Goal: Check status: Check status

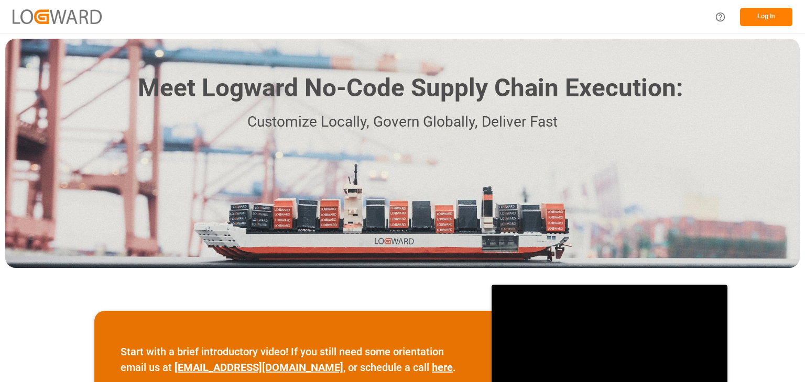
click at [756, 17] on button "Log In" at bounding box center [766, 17] width 52 height 18
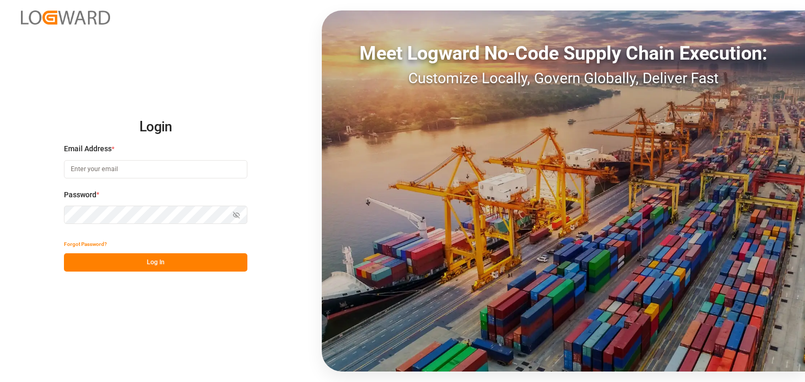
click at [140, 175] on input at bounding box center [155, 169] width 183 height 18
type input "kevin.feuser@shiftx.eu"
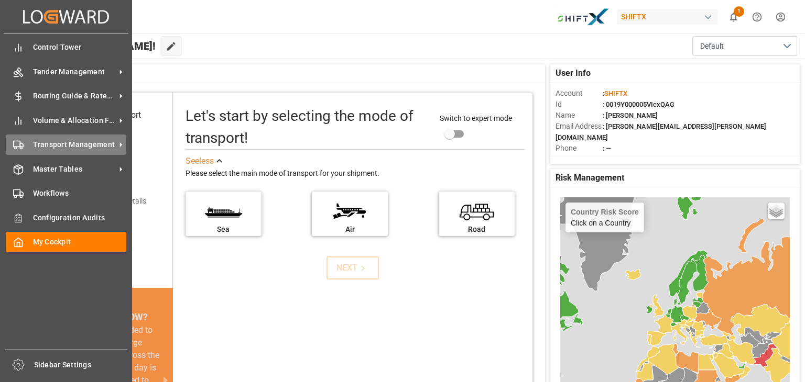
click at [64, 150] on span "Transport Management" at bounding box center [74, 144] width 83 height 11
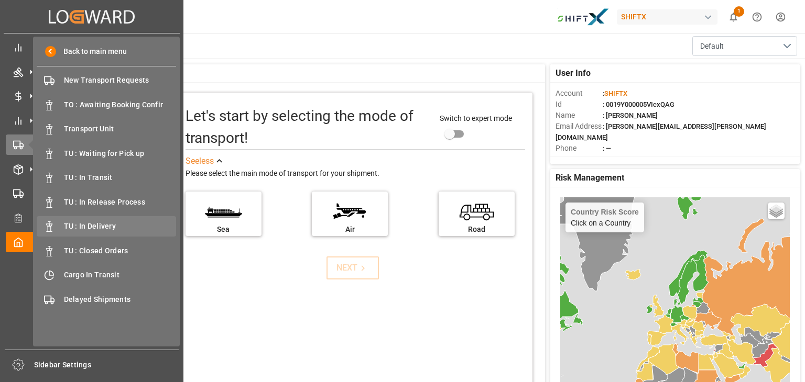
click at [102, 222] on span "TU : In Delivery" at bounding box center [120, 226] width 113 height 11
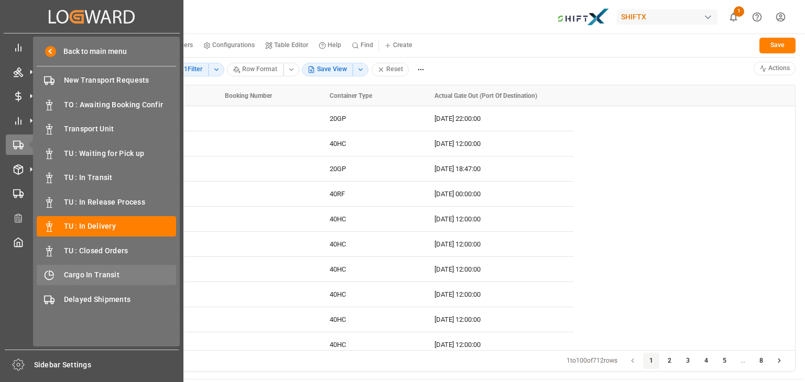
click at [97, 273] on span "Cargo In Transit" at bounding box center [120, 275] width 113 height 11
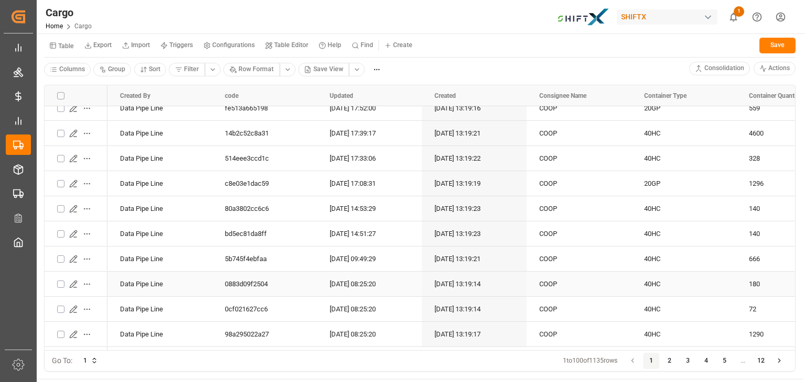
scroll to position [115, 0]
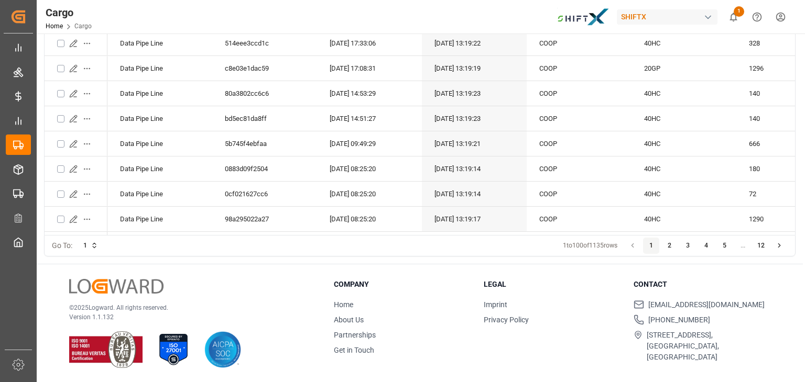
click at [687, 243] on button "3" at bounding box center [687, 246] width 17 height 17
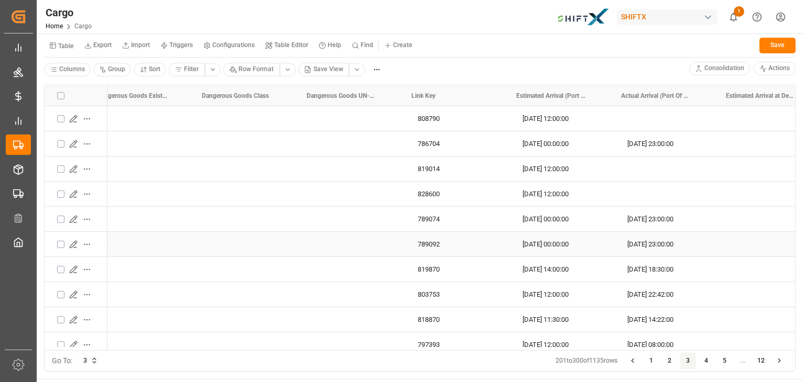
scroll to position [0, 0]
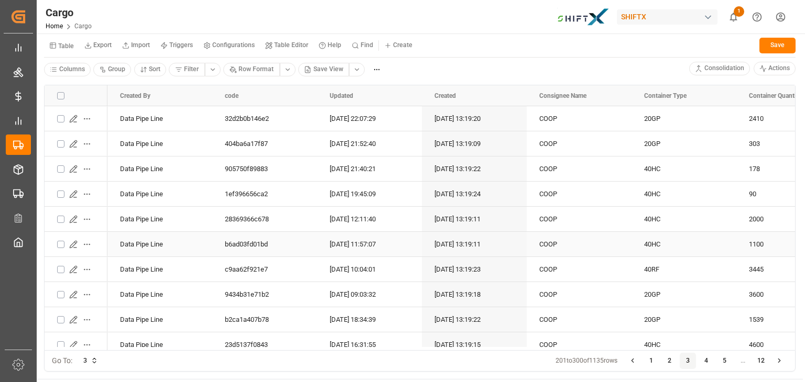
click at [73, 242] on icon "Press SPACE to select this row." at bounding box center [73, 244] width 7 height 7
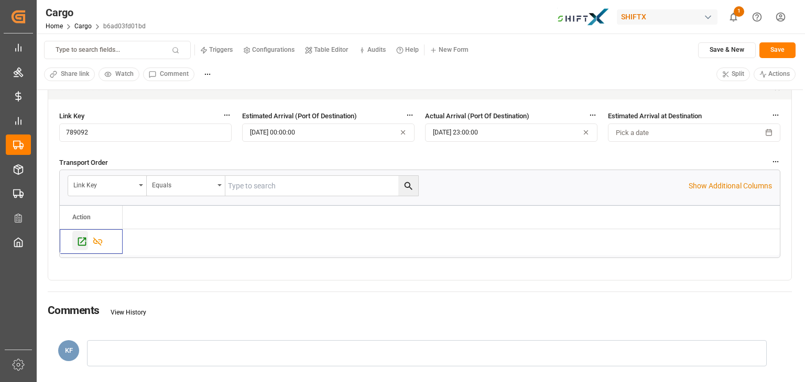
click at [81, 235] on div "Press SPACE to select this row." at bounding box center [80, 240] width 16 height 19
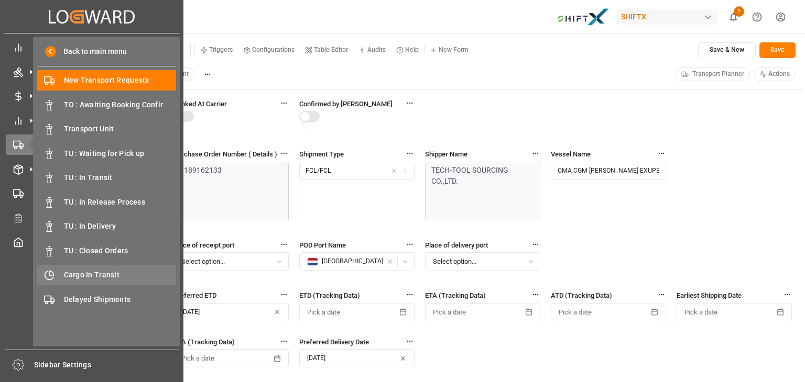
click at [83, 273] on span "Cargo In Transit" at bounding box center [120, 275] width 113 height 11
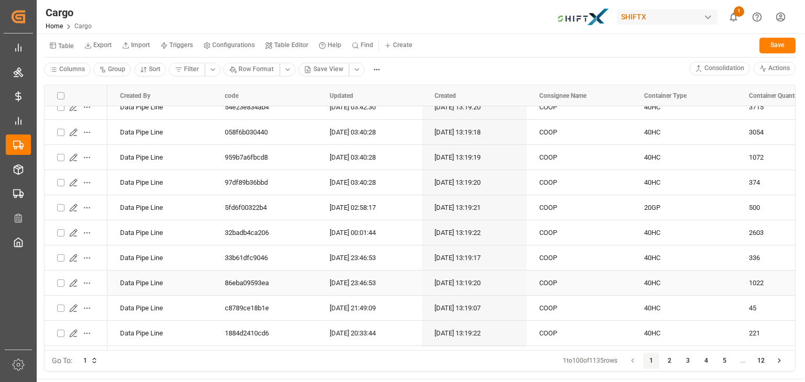
scroll to position [393, 0]
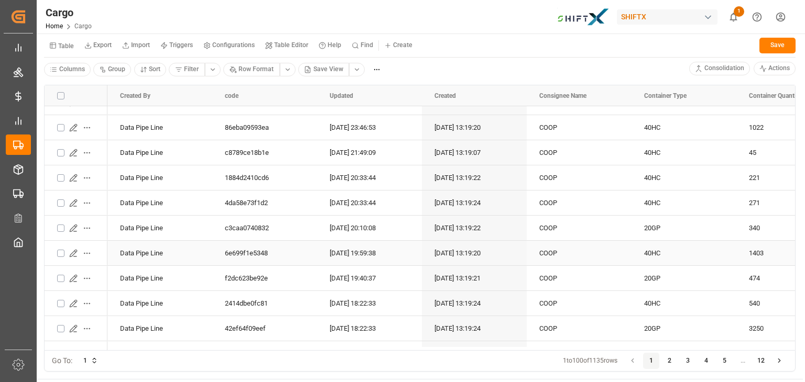
click at [73, 250] on icon "Press SPACE to select this row." at bounding box center [73, 253] width 7 height 7
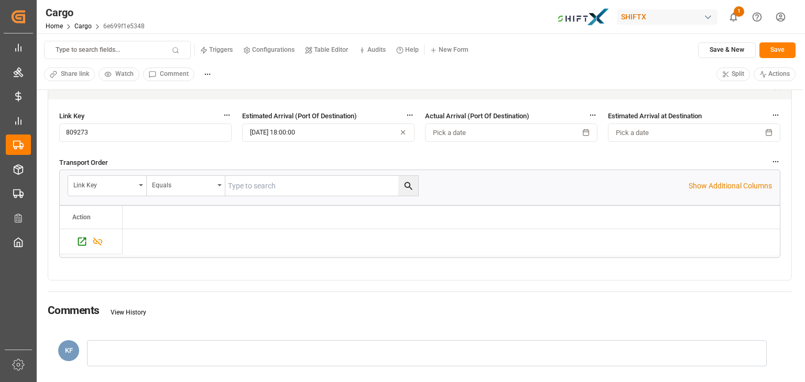
scroll to position [300, 0]
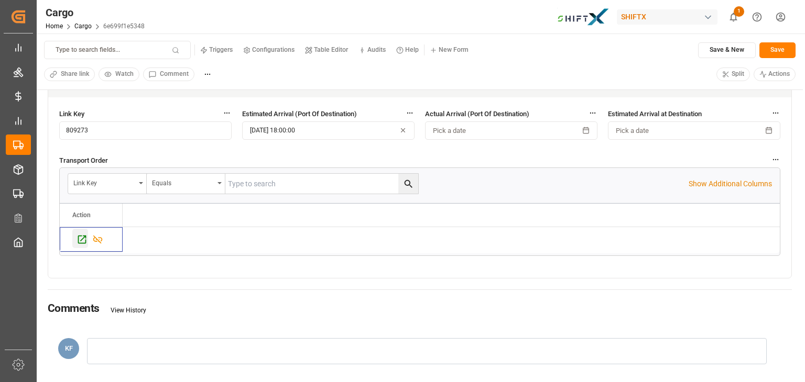
click at [82, 239] on icon "Press SPACE to select this row." at bounding box center [81, 239] width 11 height 11
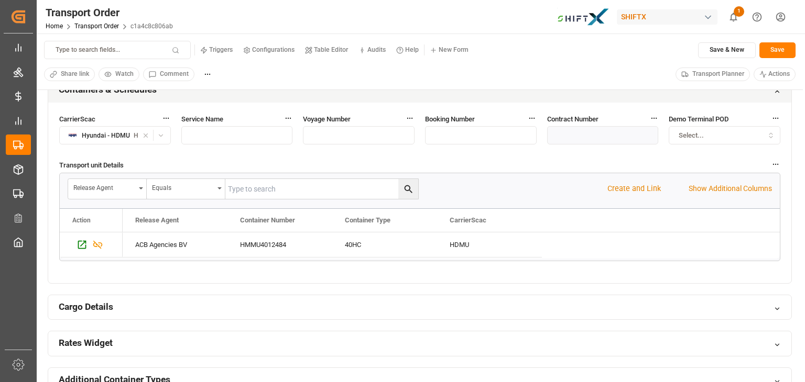
scroll to position [547, 0]
click at [86, 249] on icon "Press SPACE to select this row." at bounding box center [81, 245] width 11 height 11
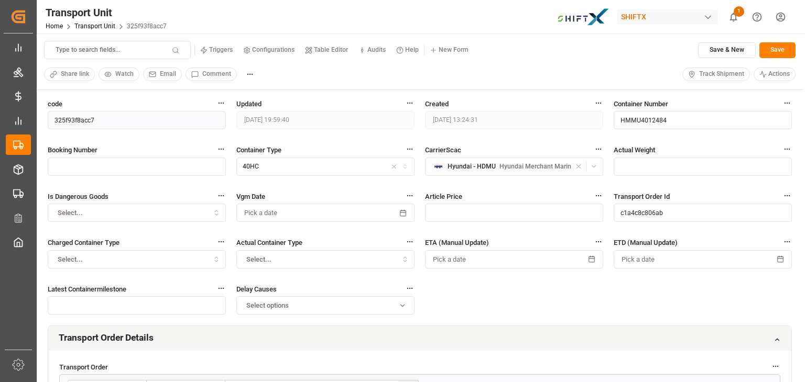
click at [716, 72] on span "Track Shipment" at bounding box center [721, 74] width 45 height 9
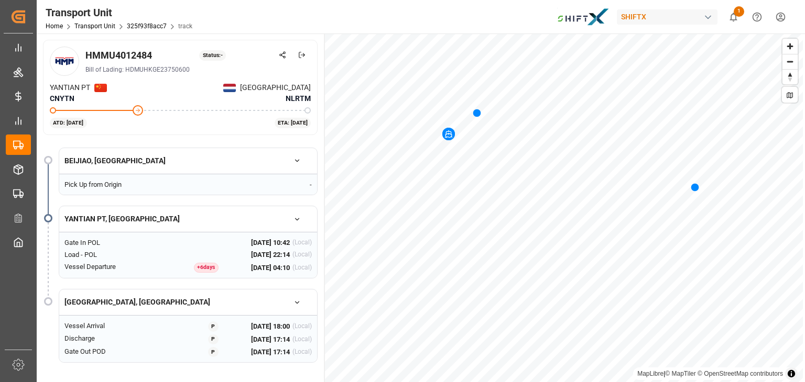
click at [782, 14] on html "Created by potrace 1.15, written by Peter Selinger 2001-2017 Created by potrace…" at bounding box center [402, 191] width 805 height 382
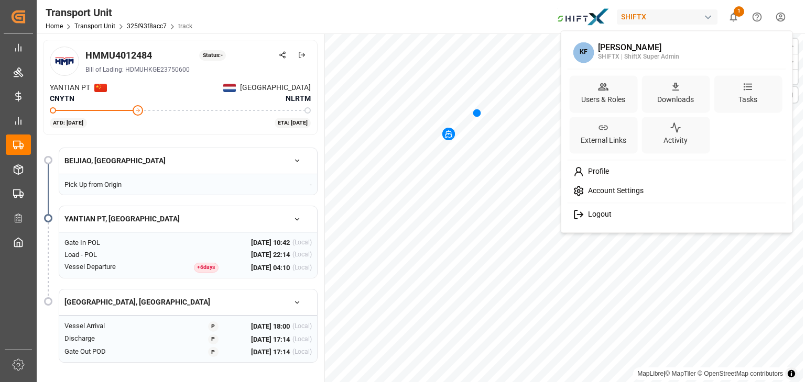
click at [582, 216] on icon at bounding box center [578, 215] width 11 height 11
